Goal: Task Accomplishment & Management: Manage account settings

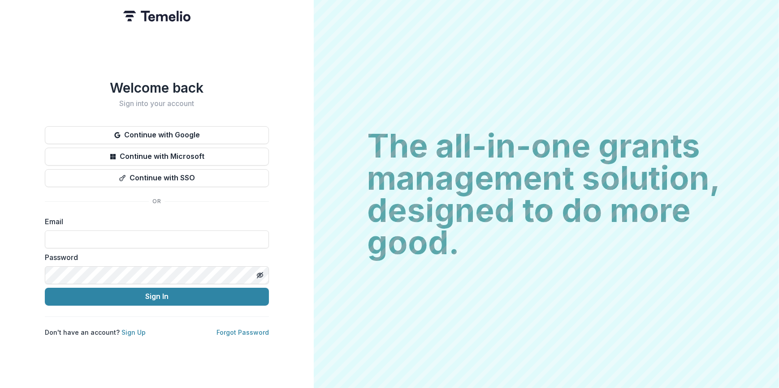
type input "**********"
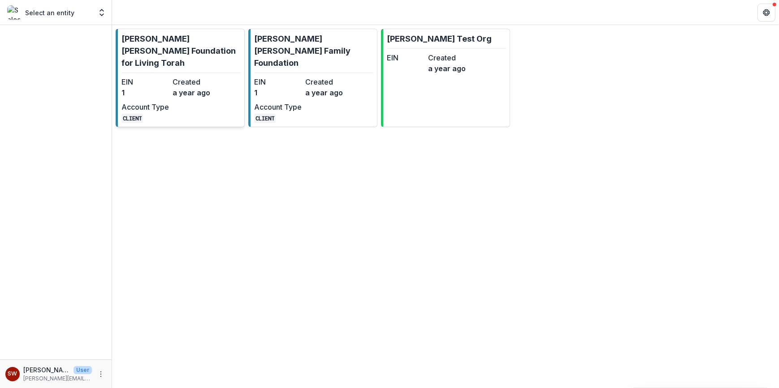
click at [178, 51] on p "[PERSON_NAME] [PERSON_NAME] Foundation for Living Torah" at bounding box center [180, 51] width 119 height 36
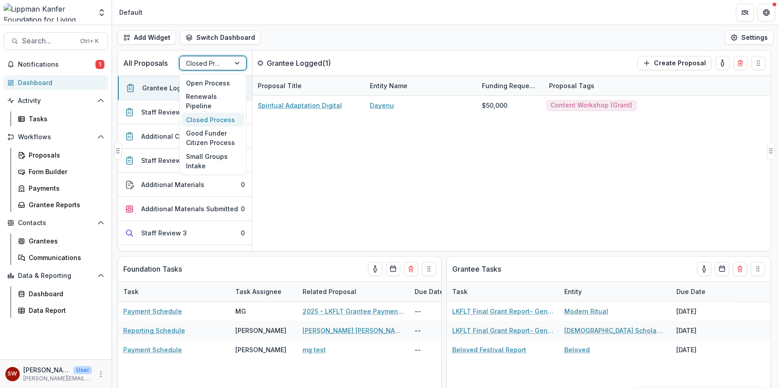
click at [225, 60] on div "Closed Process" at bounding box center [205, 63] width 50 height 13
click at [217, 127] on div "Good Funder Citizen Process" at bounding box center [212, 138] width 63 height 23
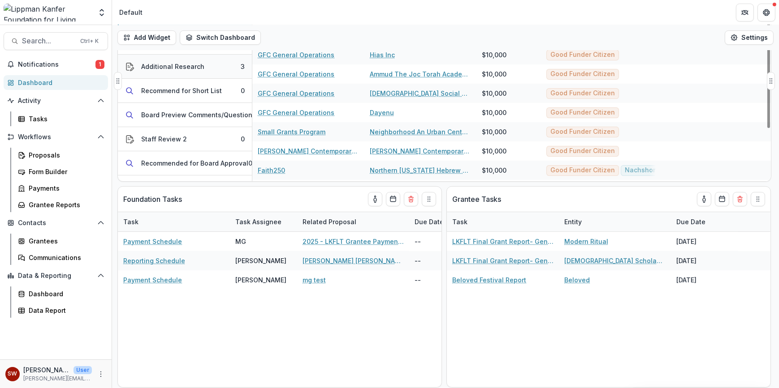
click at [201, 60] on button "Additional Research 3" at bounding box center [185, 67] width 134 height 24
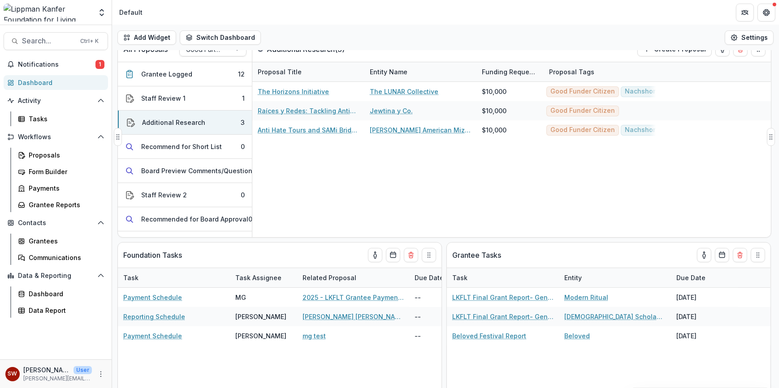
scroll to position [5, 0]
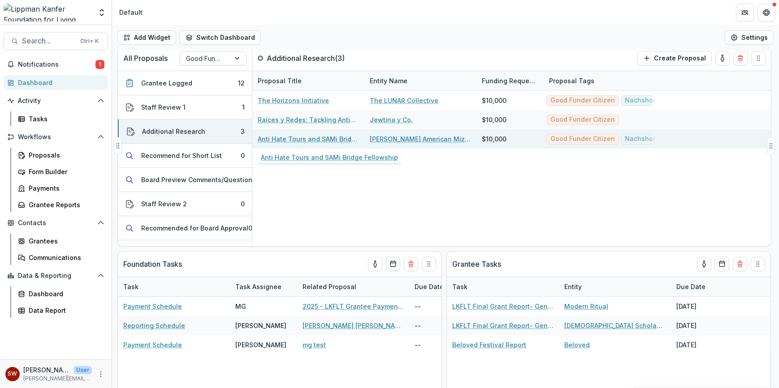
click at [339, 137] on link "Anti Hate Tours and SAMi Bridge Fellowship" at bounding box center [308, 138] width 101 height 9
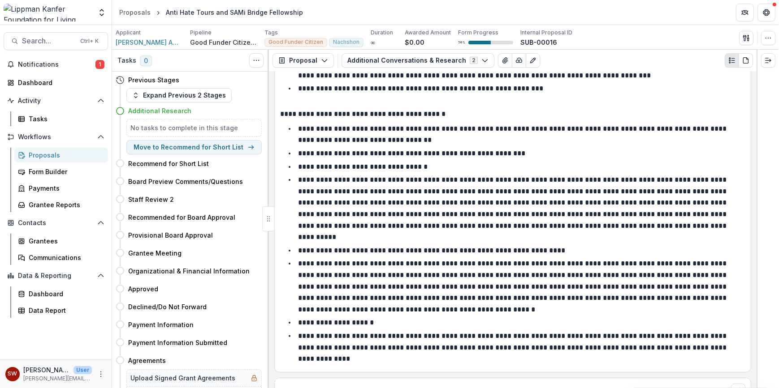
scroll to position [294, 0]
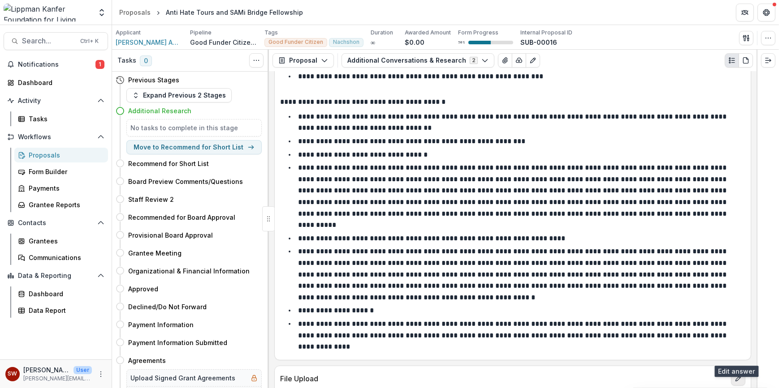
click at [736, 375] on icon "edit" at bounding box center [737, 378] width 7 height 7
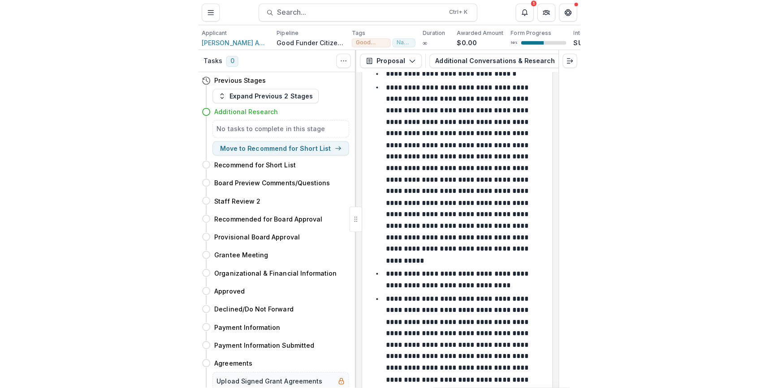
scroll to position [1036, 0]
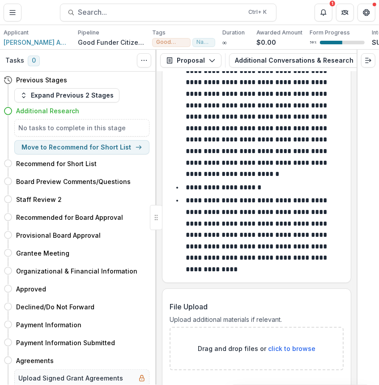
click at [290, 345] on span "click to browse" at bounding box center [291, 349] width 47 height 8
type input "**********"
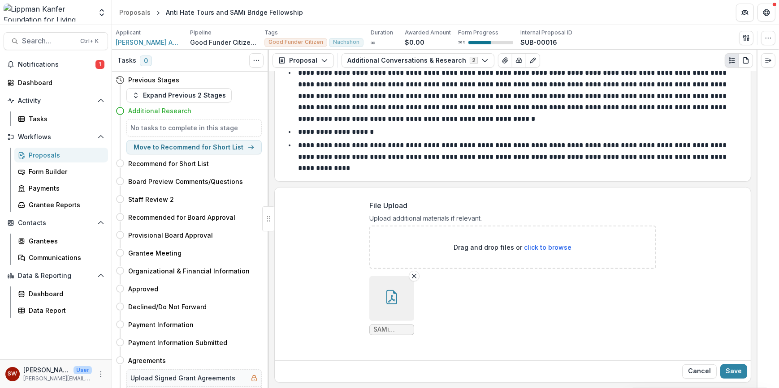
scroll to position [449, 0]
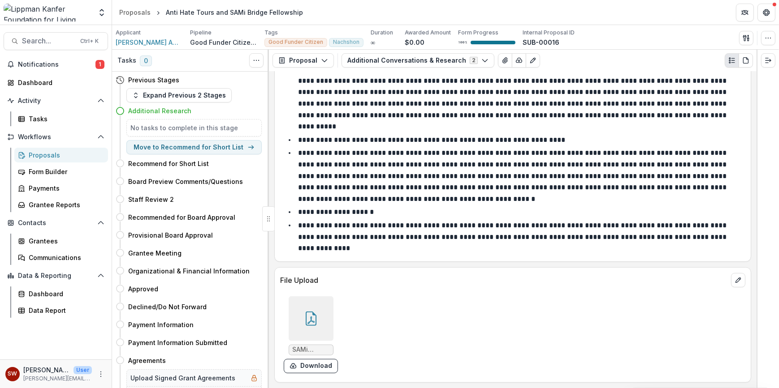
scroll to position [369, 0]
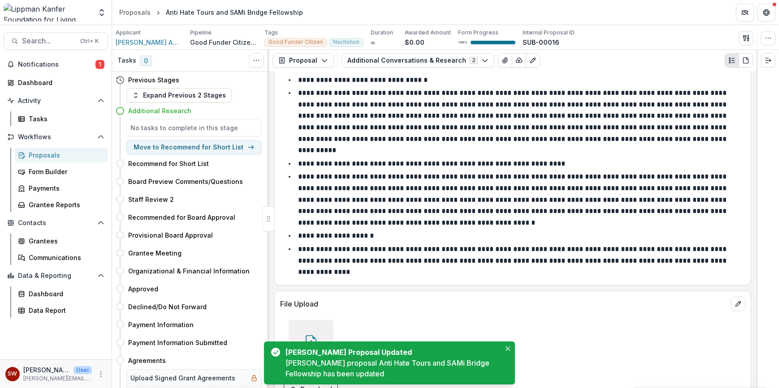
click at [323, 320] on div at bounding box center [310, 342] width 45 height 45
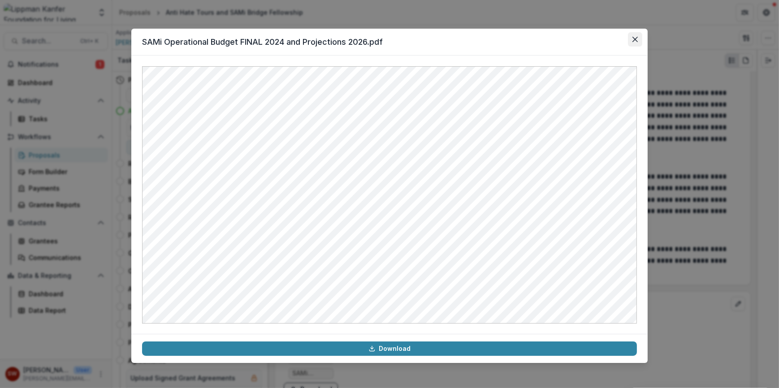
click at [635, 40] on icon "Close" at bounding box center [634, 39] width 5 height 5
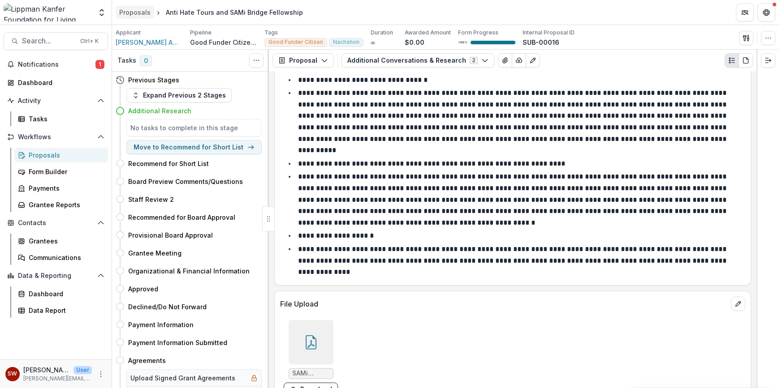
click at [130, 12] on div "Proposals" at bounding box center [134, 12] width 31 height 9
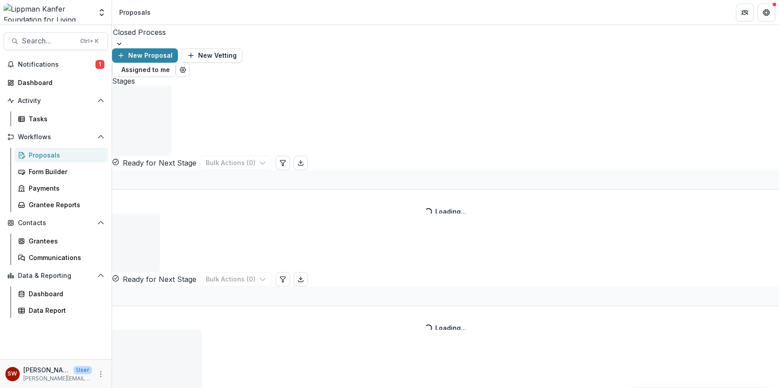
click at [167, 46] on div "Closed Process" at bounding box center [445, 36] width 667 height 23
click at [175, 39] on div at bounding box center [445, 32] width 665 height 13
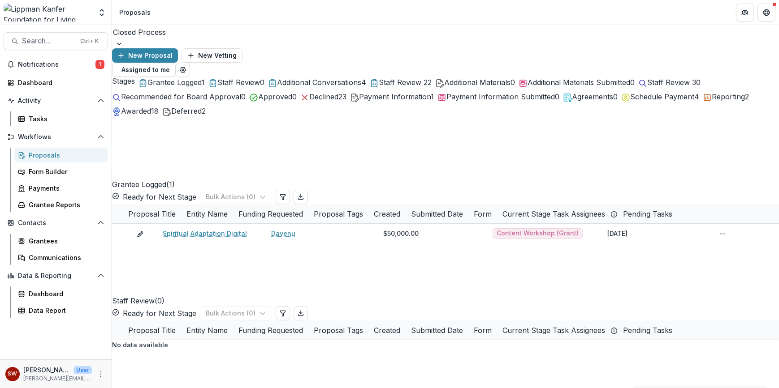
click at [175, 39] on div at bounding box center [445, 32] width 665 height 13
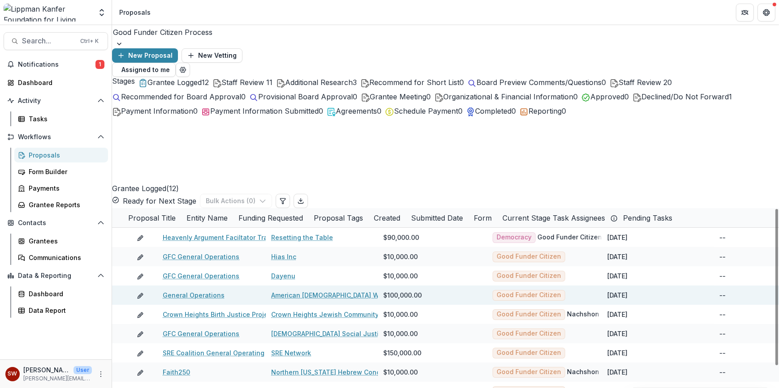
scroll to position [90, 0]
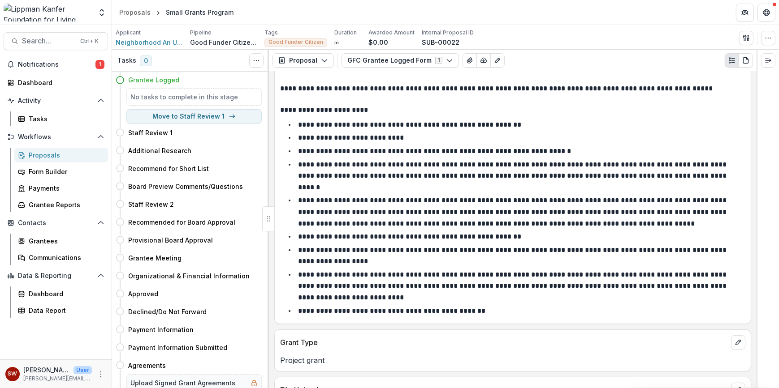
scroll to position [175, 0]
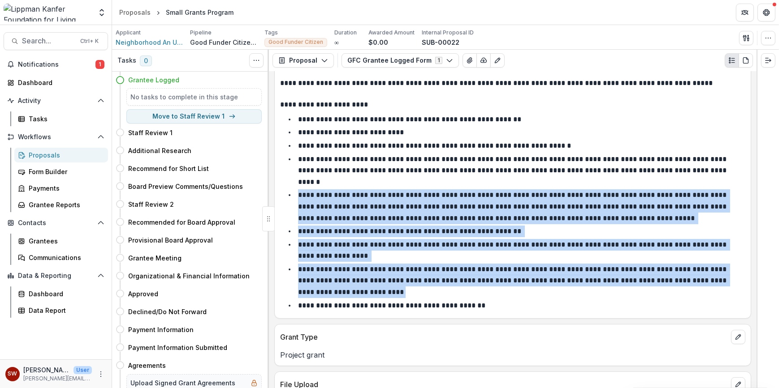
drag, startPoint x: 298, startPoint y: 184, endPoint x: 387, endPoint y: 280, distance: 130.9
click at [387, 280] on ul "**********" at bounding box center [518, 213] width 454 height 198
drag, startPoint x: 387, startPoint y: 280, endPoint x: 332, endPoint y: 265, distance: 56.7
copy ul "**********"
